Goal: Check status: Check status

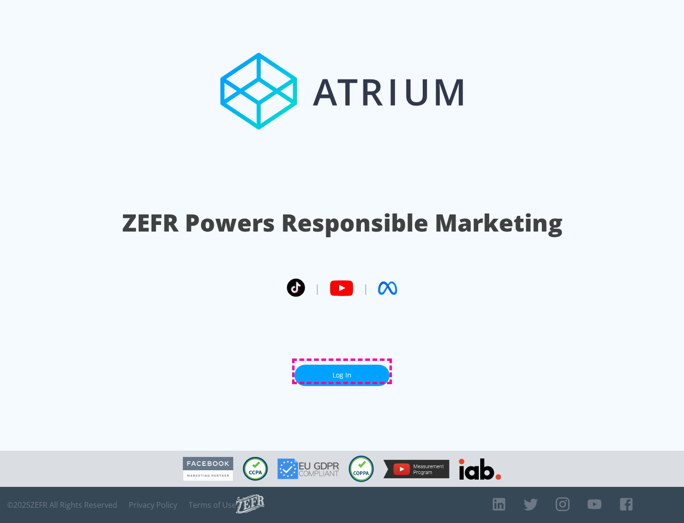
click at [342, 371] on link "Log In" at bounding box center [342, 374] width 95 height 21
